Goal: Check status: Check status

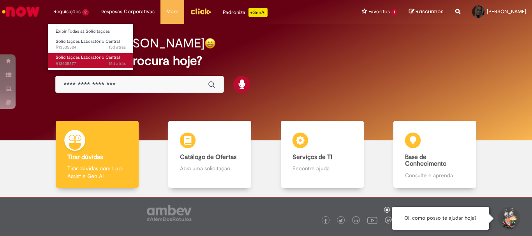
click at [81, 59] on span "Solicitações Laboratório Central" at bounding box center [88, 58] width 64 height 6
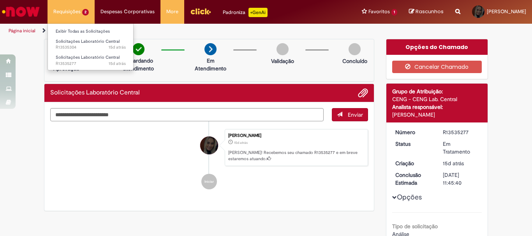
click at [80, 11] on li "Requisições 2 Exibir Todas as Solicitações Solicitações Laboratório Central 15d…" at bounding box center [71, 11] width 47 height 23
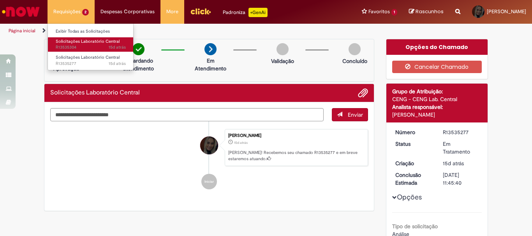
click at [90, 46] on span "15d atrás 15 dias atrás R13535304" at bounding box center [91, 47] width 70 height 6
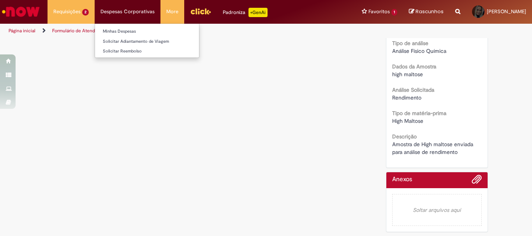
scroll to position [90, 0]
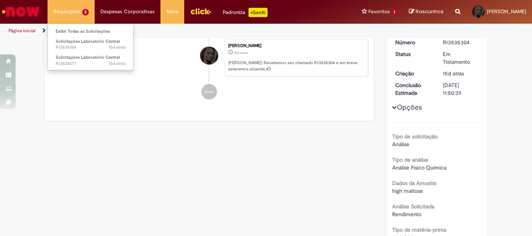
click at [88, 15] on li "Requisições 2 Exibir Todas as Solicitações Solicitações Laboratório Central 15d…" at bounding box center [71, 11] width 47 height 23
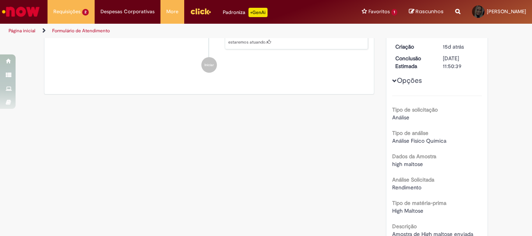
scroll to position [0, 0]
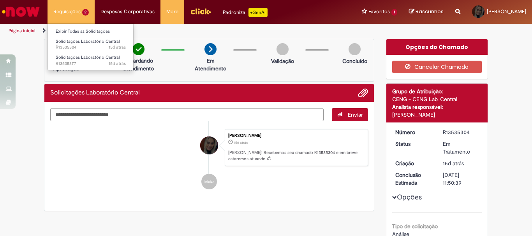
click at [90, 13] on li "Requisições 2 Exibir Todas as Solicitações Solicitações Laboratório Central 15d…" at bounding box center [71, 11] width 47 height 23
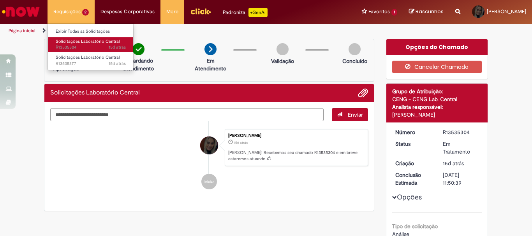
click at [87, 49] on span "15d atrás 15 dias atrás R13535304" at bounding box center [91, 47] width 70 height 6
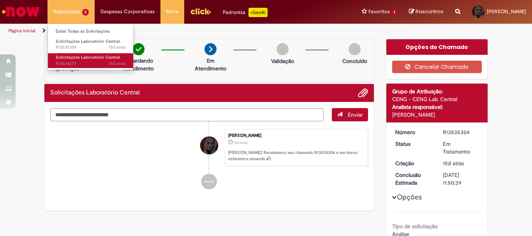
click at [87, 60] on span "Solicitações Laboratório Central" at bounding box center [88, 58] width 64 height 6
